Goal: Obtain resource: Obtain resource

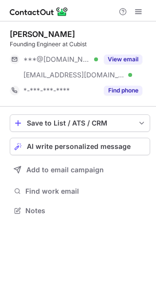
scroll to position [204, 156]
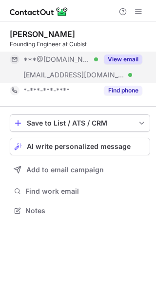
click at [124, 57] on button "View email" at bounding box center [123, 60] width 38 height 10
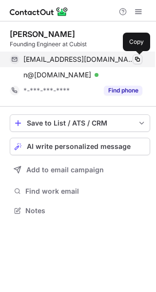
click at [132, 61] on button at bounding box center [137, 60] width 10 height 10
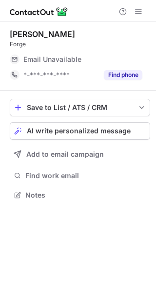
scroll to position [189, 156]
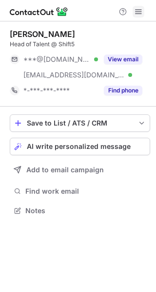
scroll to position [204, 156]
